Goal: Transaction & Acquisition: Purchase product/service

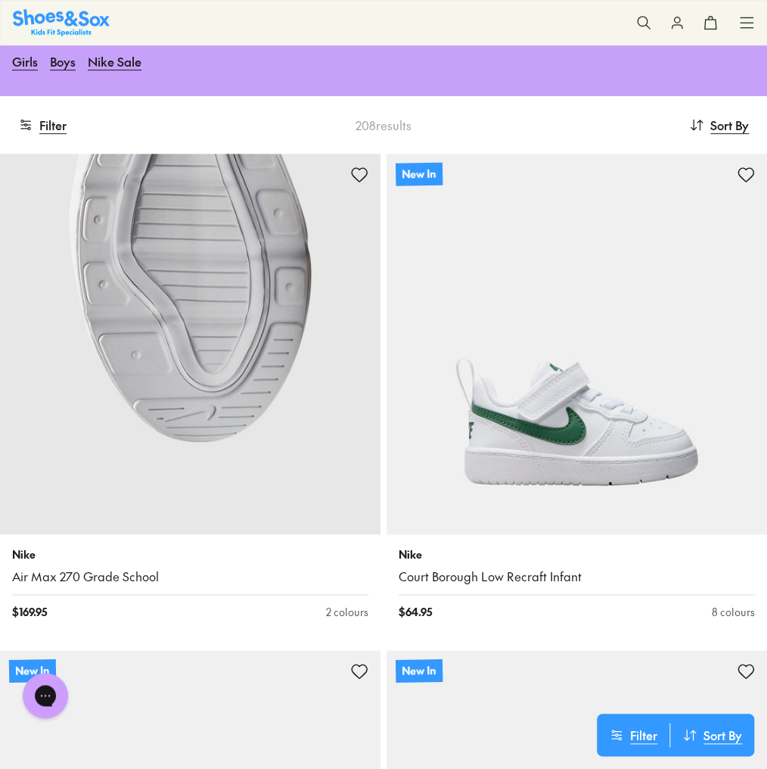
scroll to position [363, 0]
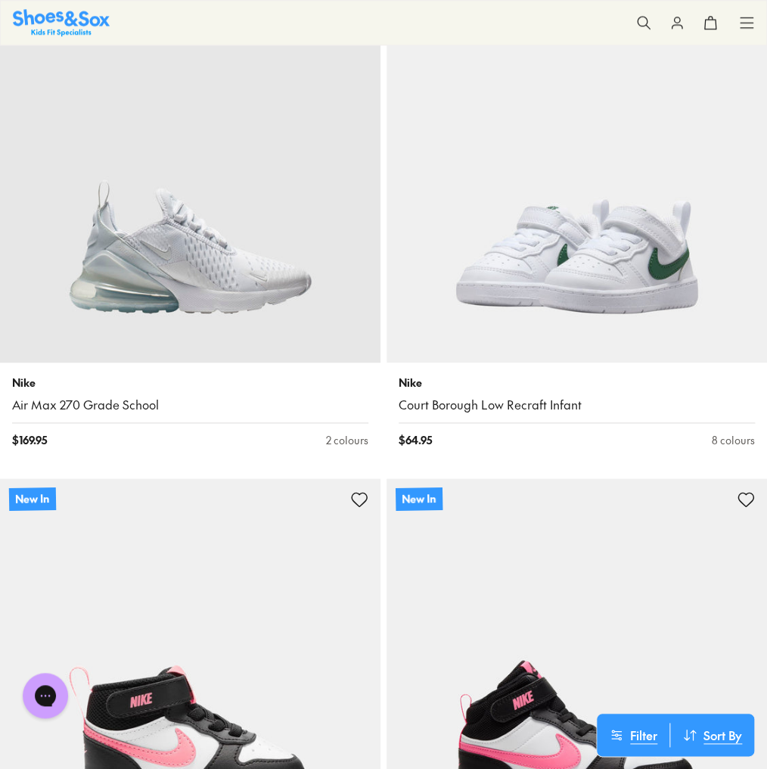
click at [436, 409] on link "Court Borough Low Recraft Infant" at bounding box center [577, 405] width 356 height 17
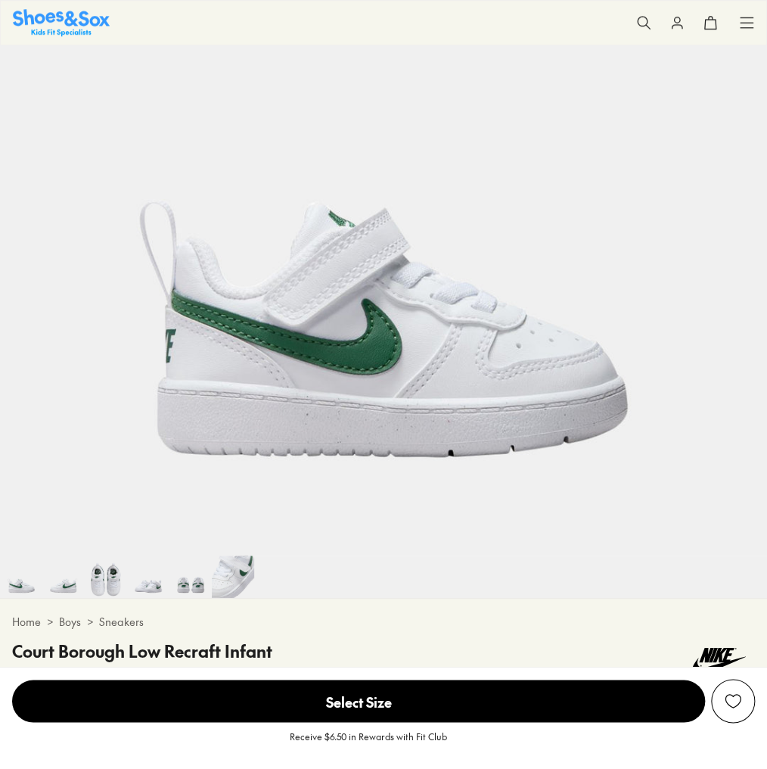
select select "*"
